Goal: Task Accomplishment & Management: Use online tool/utility

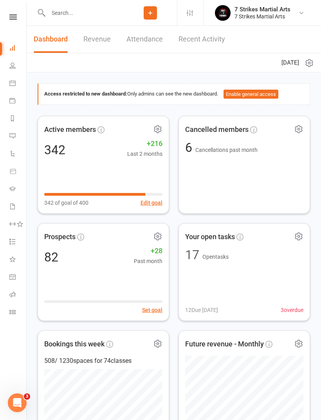
click at [13, 18] on icon at bounding box center [12, 16] width 7 height 5
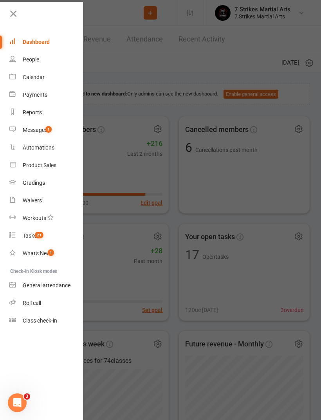
click at [47, 128] on span "1" at bounding box center [48, 129] width 6 height 7
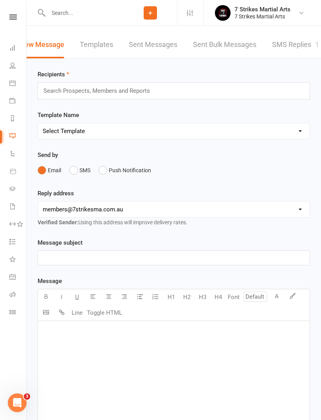
scroll to position [0, 13]
click at [298, 45] on link "SMS Replies 1" at bounding box center [296, 44] width 47 height 27
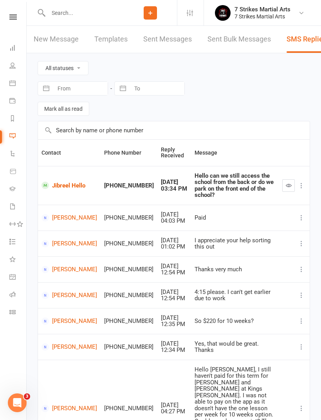
click at [291, 182] on icon "button" at bounding box center [289, 185] width 6 height 6
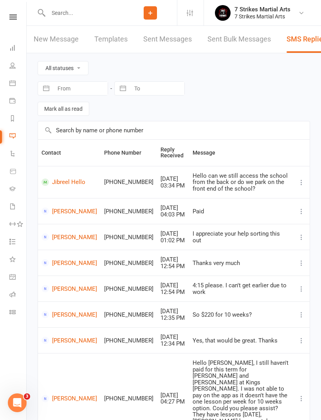
click at [15, 19] on icon at bounding box center [12, 16] width 7 height 5
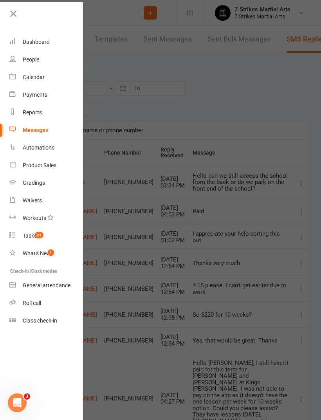
click at [40, 303] on div "Roll call" at bounding box center [32, 303] width 18 height 6
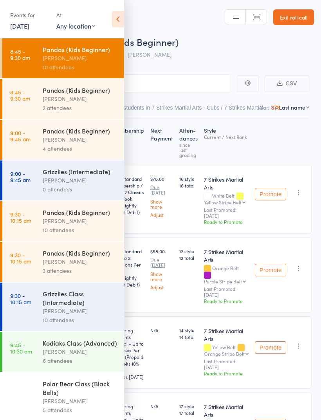
click at [118, 18] on icon at bounding box center [118, 19] width 12 height 16
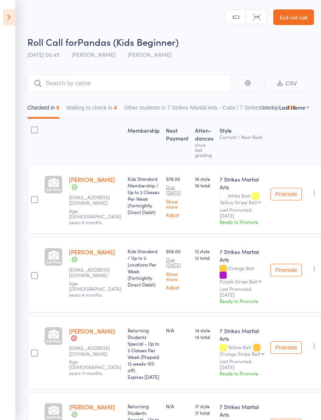
click at [13, 19] on icon at bounding box center [9, 17] width 12 height 16
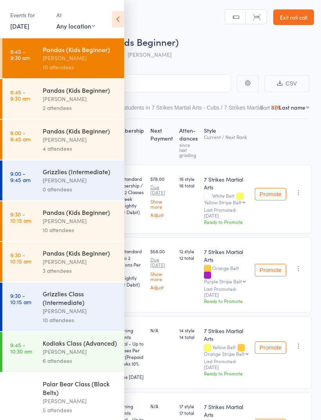
click at [92, 101] on div "Sarah Pasfield" at bounding box center [80, 98] width 75 height 9
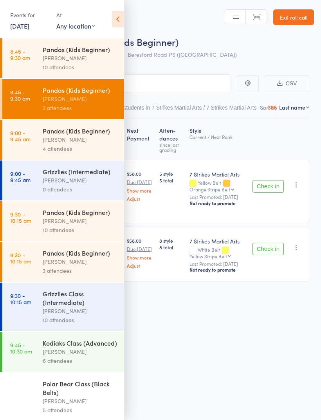
click at [117, 23] on icon at bounding box center [118, 19] width 12 height 16
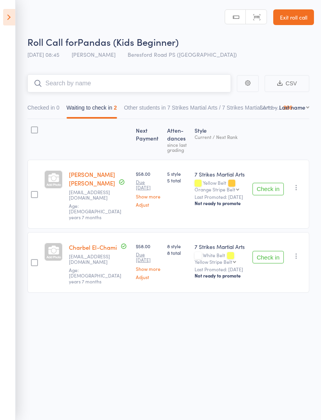
click at [184, 85] on input "search" at bounding box center [129, 83] width 204 height 18
type input "G"
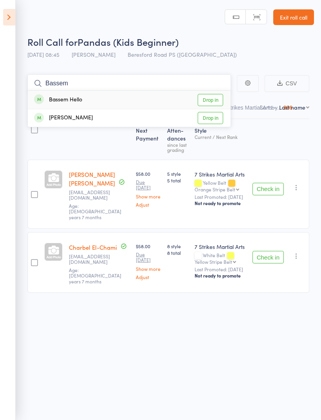
type input "Bassem"
click at [216, 98] on link "Drop in" at bounding box center [210, 100] width 25 height 12
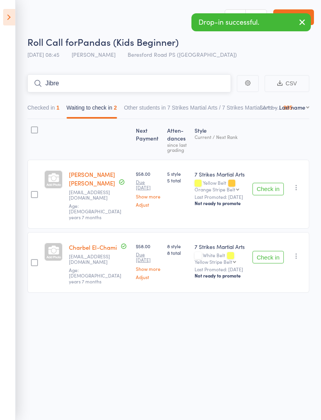
type input "Jibree"
